Goal: Task Accomplishment & Management: Manage account settings

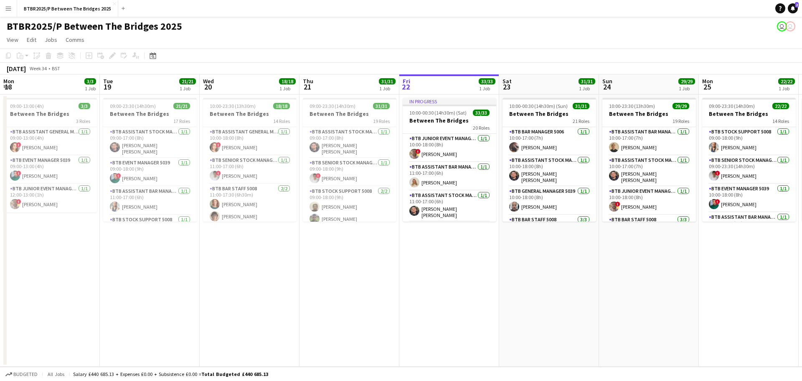
scroll to position [0, 200]
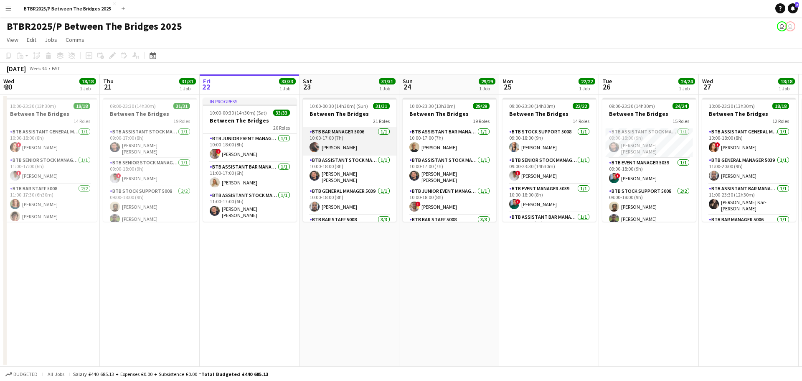
click at [340, 145] on app-card-role "BTB Bar Manager 5006 [DATE] 10:00-17:00 (7h) [PERSON_NAME]" at bounding box center [350, 141] width 94 height 28
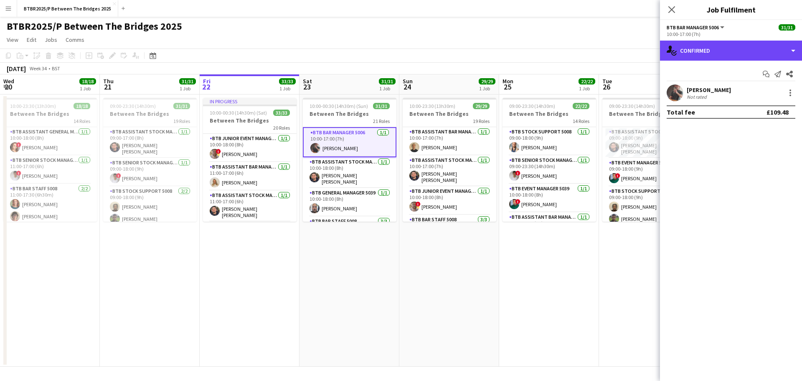
click at [743, 53] on div "single-neutral-actions-check-2 Confirmed" at bounding box center [731, 51] width 142 height 20
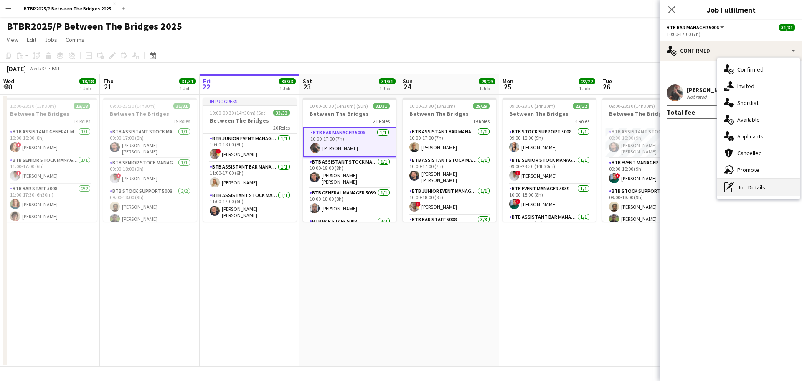
click at [744, 186] on div "pen-write Job Details" at bounding box center [758, 187] width 83 height 17
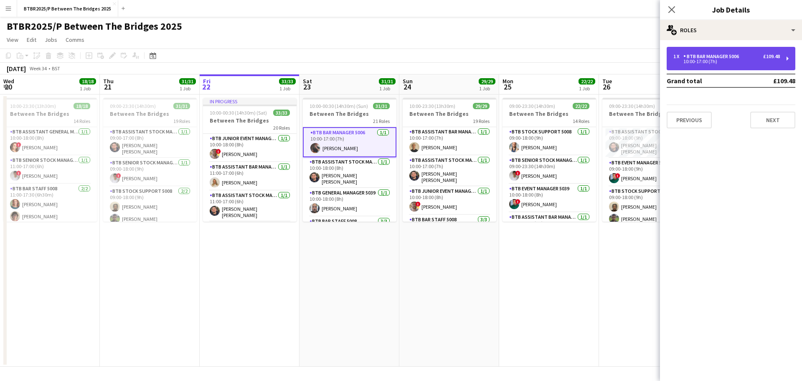
drag, startPoint x: 713, startPoint y: 67, endPoint x: 697, endPoint y: 61, distance: 16.4
click at [713, 66] on div "1 x BTB Bar Manager 5006 £109.48 10:00-17:00 (7h)" at bounding box center [731, 58] width 129 height 23
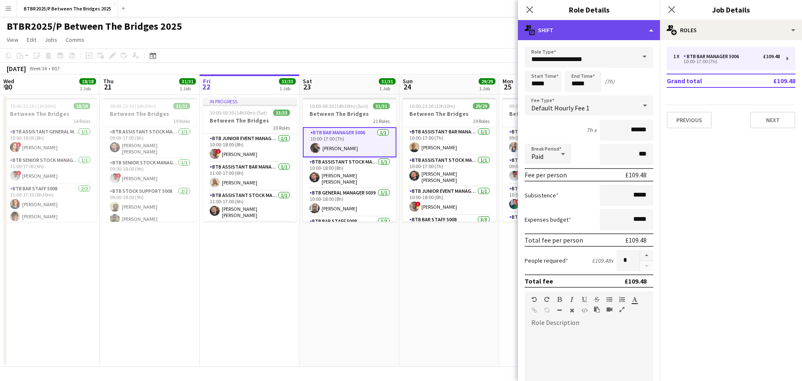
click at [599, 32] on div "multiple-actions-text Shift" at bounding box center [589, 30] width 142 height 20
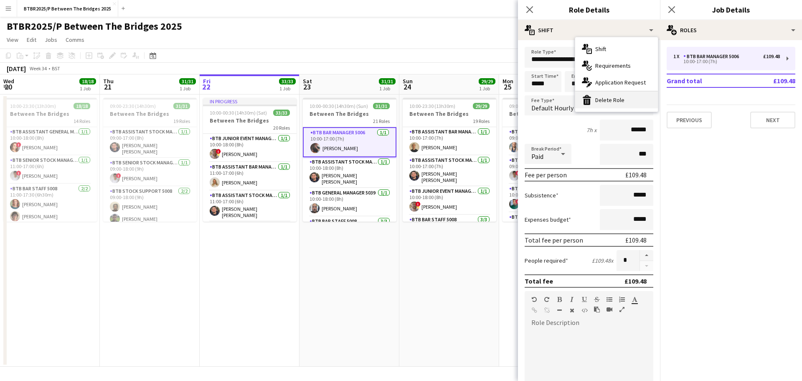
click at [595, 103] on div "bin-2 Delete Role" at bounding box center [616, 100] width 83 height 17
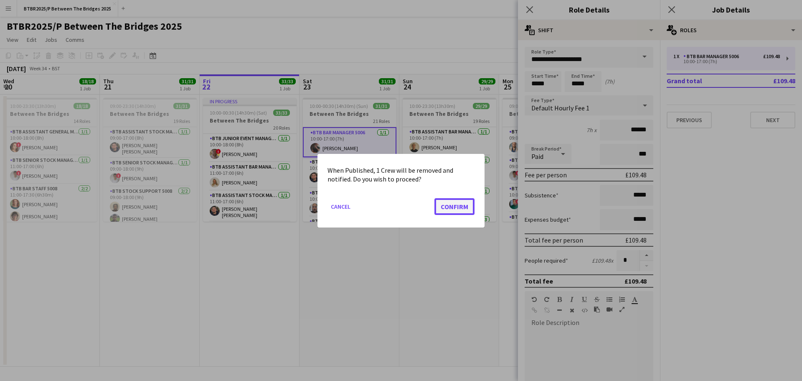
click at [446, 204] on button "Confirm" at bounding box center [455, 206] width 40 height 17
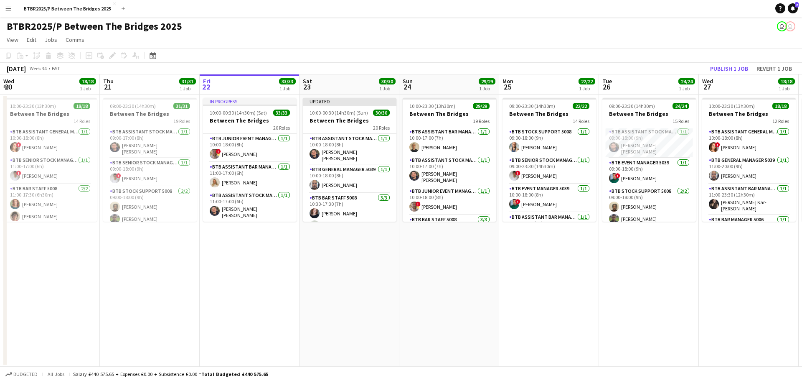
click at [429, 25] on div "BTBR2025/P Between The Bridges 2025 user user" at bounding box center [401, 25] width 802 height 16
click at [727, 71] on button "Publish 1 job" at bounding box center [729, 68] width 45 height 11
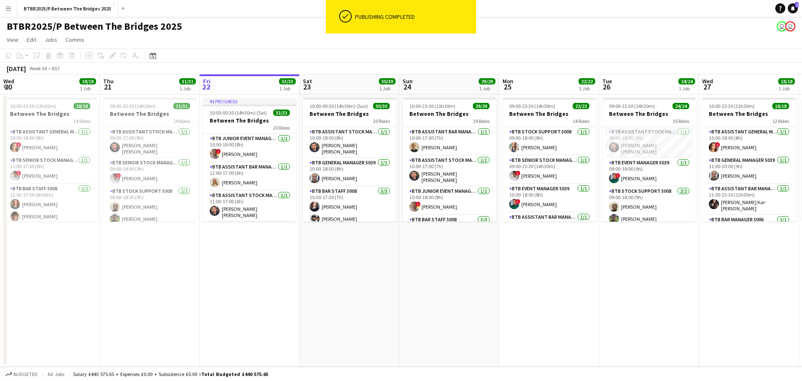
click at [546, 36] on app-page-menu "View Day view expanded Day view collapsed Month view Date picker Jump to [DATE]…" at bounding box center [401, 41] width 802 height 16
